Goal: Check status: Check status

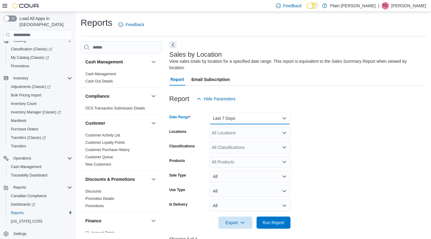
click at [242, 122] on button "Last 7 Days" at bounding box center [249, 118] width 81 height 12
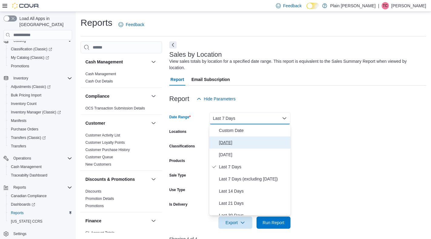
click at [237, 147] on button "Today" at bounding box center [249, 142] width 81 height 12
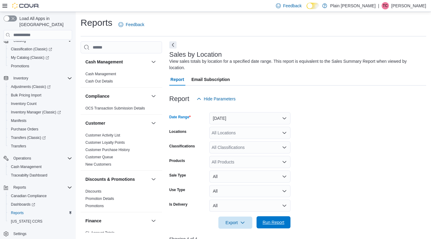
click at [272, 223] on span "Run Report" at bounding box center [274, 222] width 22 height 6
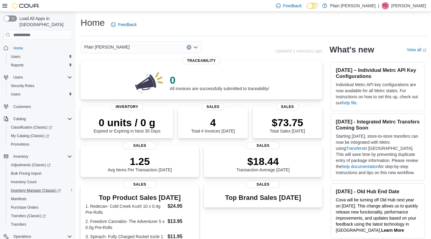
scroll to position [78, 0]
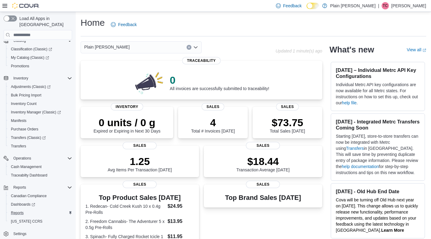
click at [31, 209] on div "Reports" at bounding box center [40, 212] width 64 height 7
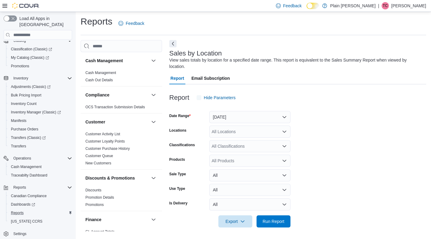
scroll to position [2, 0]
click at [268, 117] on button "Yesterday" at bounding box center [249, 116] width 81 height 12
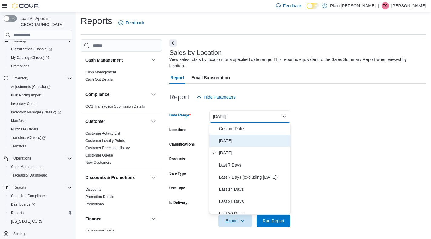
click at [255, 145] on button "Today" at bounding box center [249, 140] width 81 height 12
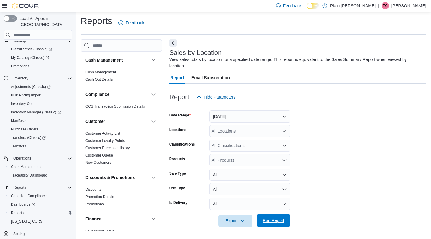
click at [276, 221] on span "Run Report" at bounding box center [274, 220] width 22 height 6
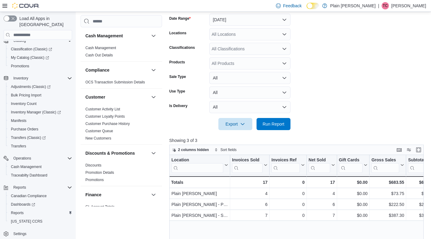
scroll to position [97, 0]
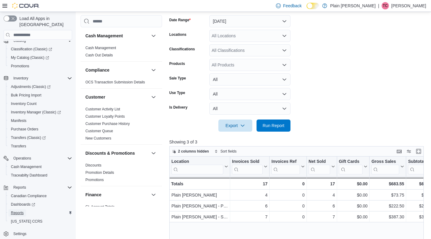
click at [22, 210] on span "Reports" at bounding box center [17, 212] width 13 height 5
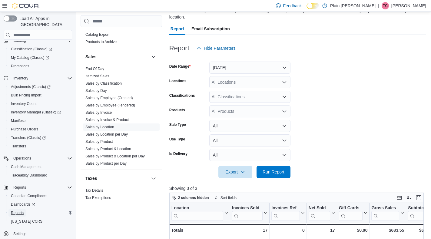
scroll to position [405, 0]
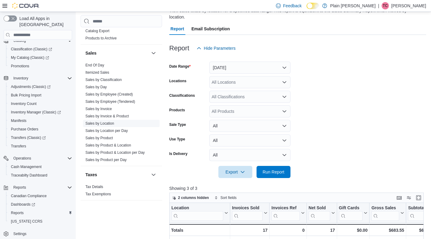
click at [109, 124] on link "Sales by Location" at bounding box center [99, 123] width 29 height 4
click at [107, 109] on link "Sales by Invoice" at bounding box center [98, 109] width 26 height 4
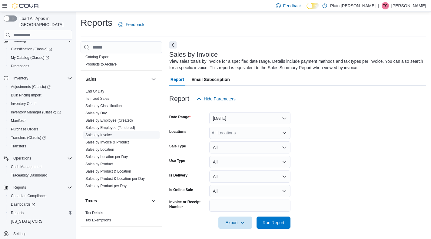
scroll to position [2, 0]
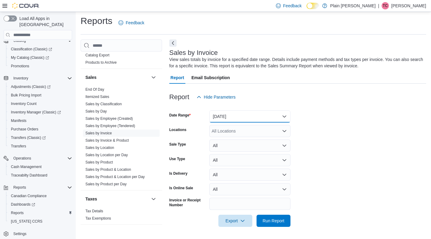
click at [264, 113] on button "Yesterday" at bounding box center [249, 116] width 81 height 12
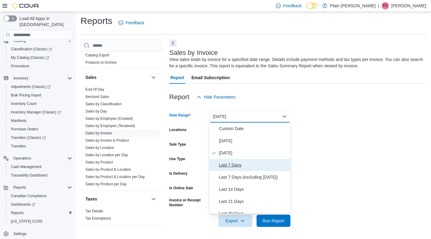
click at [239, 161] on button "Last 7 Days" at bounding box center [249, 165] width 81 height 12
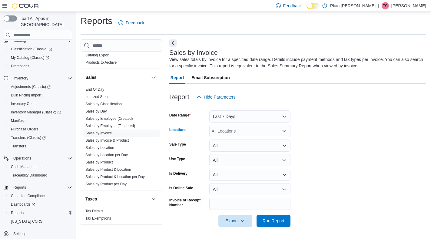
click at [249, 131] on div "All Locations" at bounding box center [249, 131] width 81 height 12
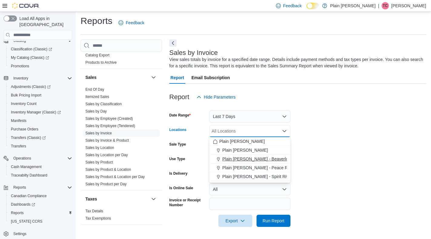
click at [248, 157] on span "Plain [PERSON_NAME] - Beaverlodge" at bounding box center [258, 159] width 73 height 6
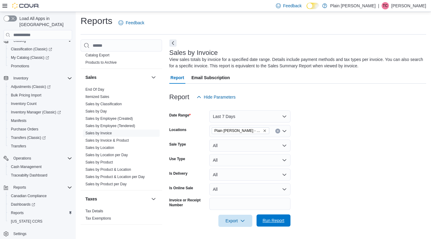
click at [269, 226] on span "Run Report" at bounding box center [273, 220] width 27 height 12
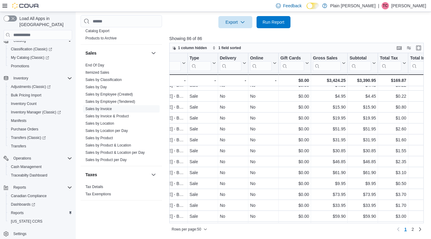
scroll to position [94, 192]
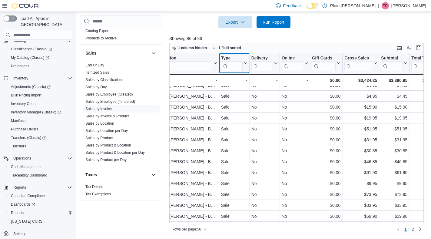
click at [234, 71] on input "search" at bounding box center [232, 66] width 22 height 10
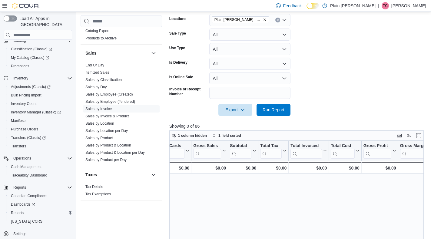
scroll to position [94, 0]
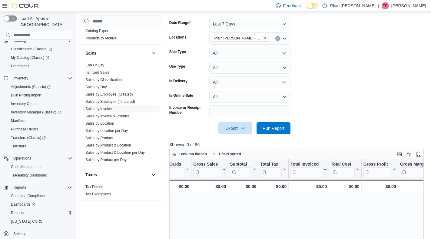
type input "***"
click at [257, 22] on button "Last 7 Days" at bounding box center [249, 24] width 81 height 12
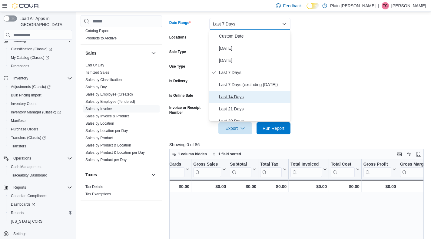
click at [243, 98] on span "Last 14 Days" at bounding box center [253, 96] width 69 height 7
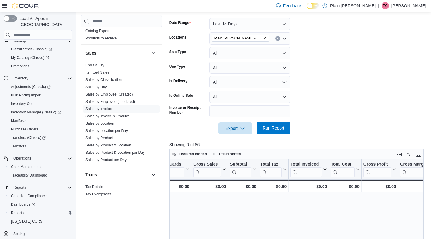
click at [273, 124] on span "Run Report" at bounding box center [273, 128] width 27 height 12
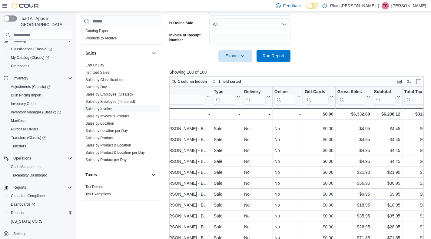
scroll to position [234, 200]
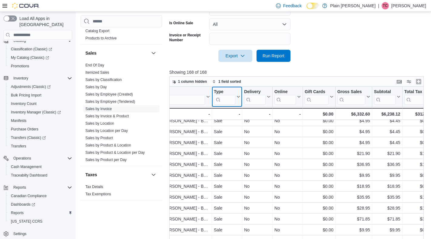
click at [229, 99] on input "search" at bounding box center [225, 100] width 22 height 10
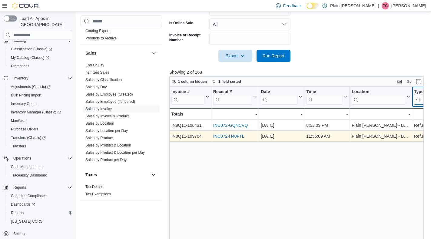
type input "**"
click at [229, 137] on link "INC072-H40FTL" at bounding box center [228, 136] width 31 height 5
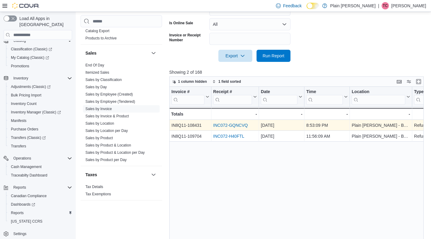
click at [237, 122] on div "INC072-GQNCVQ" at bounding box center [235, 125] width 44 height 7
click at [237, 125] on link "INC072-GQNCVQ" at bounding box center [230, 125] width 35 height 5
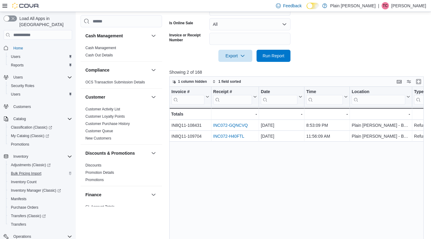
scroll to position [405, 0]
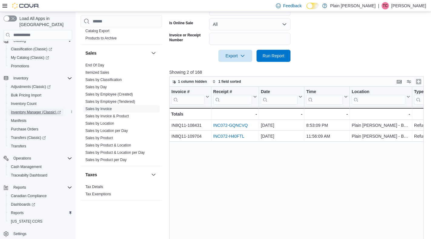
click at [34, 110] on span "Inventory Manager (Classic)" at bounding box center [36, 112] width 50 height 5
